Goal: Task Accomplishment & Management: Complete application form

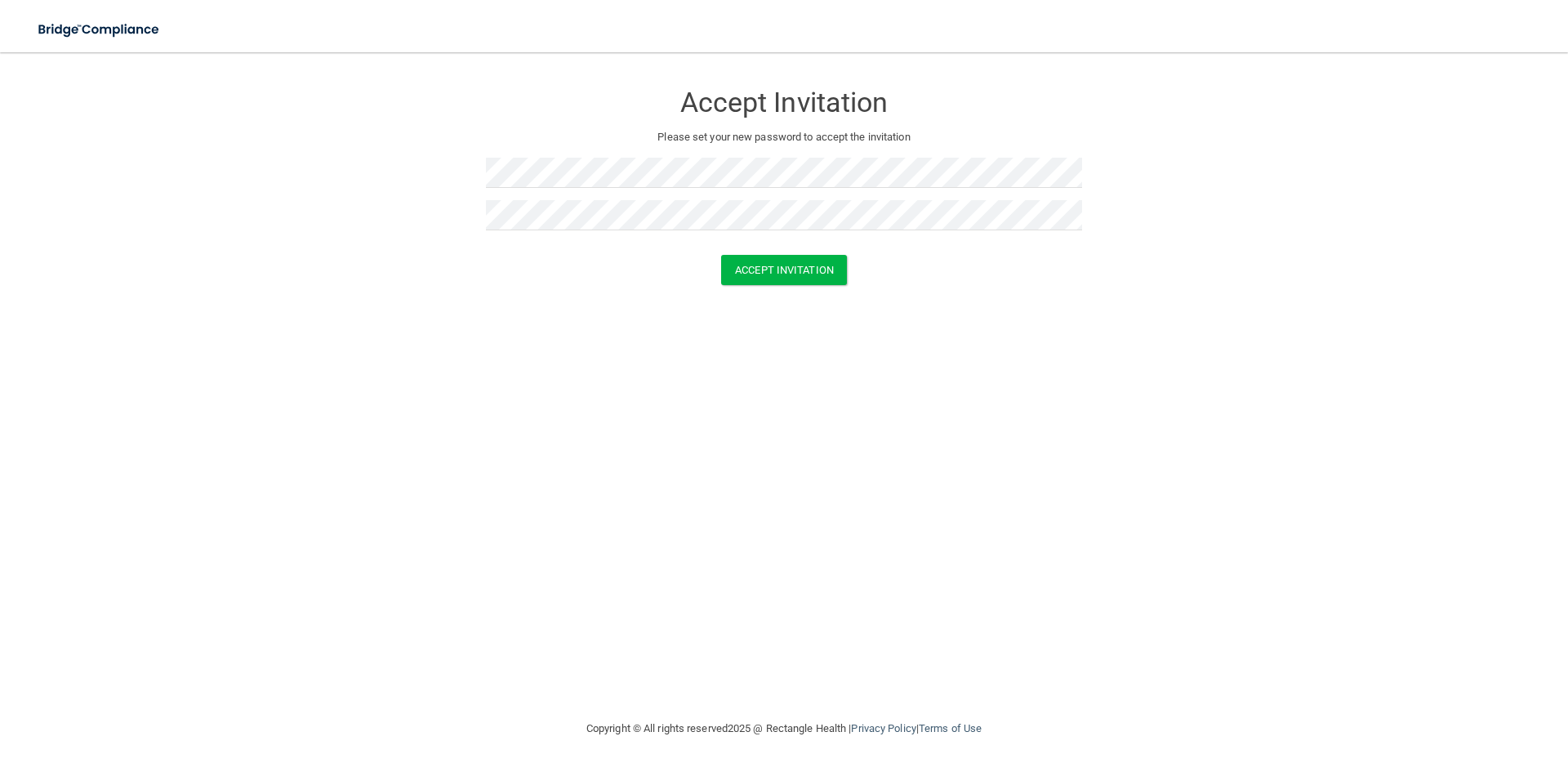
click at [778, 458] on div "Accept Invitation Please set your new password to accept the invitation Accept …" at bounding box center [784, 385] width 1502 height 634
click at [800, 269] on button "Accept Invitation" at bounding box center [784, 269] width 125 height 30
click at [362, 183] on form "Accept Invitation Please set your new password to accept the invitation Accept …" at bounding box center [784, 186] width 1502 height 236
click at [138, 155] on form "Accept Invitation Please set your new password to accept the invitation Accept …" at bounding box center [784, 186] width 1502 height 236
click at [750, 272] on button "Accept Invitation" at bounding box center [784, 269] width 125 height 30
